Goal: Transaction & Acquisition: Purchase product/service

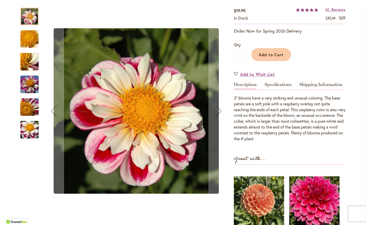
scroll to position [91, 0]
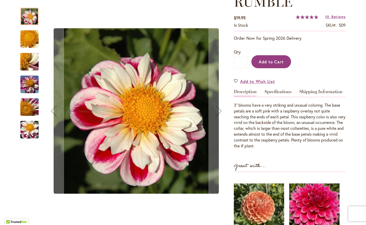
click at [262, 62] on span "Add to Cart" at bounding box center [271, 61] width 25 height 5
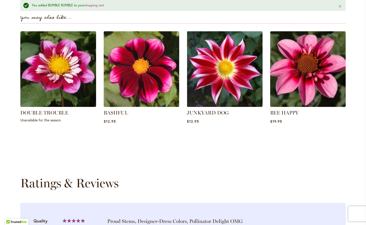
scroll to position [388, 0]
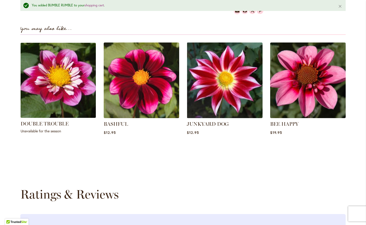
click at [63, 79] on img at bounding box center [58, 80] width 79 height 79
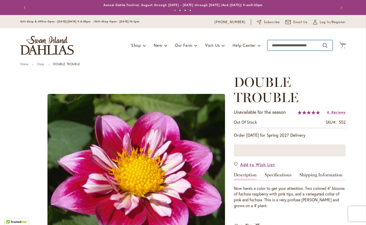
click at [287, 45] on input "Search" at bounding box center [300, 45] width 65 height 10
type input "****"
